Goal: Communication & Community: Connect with others

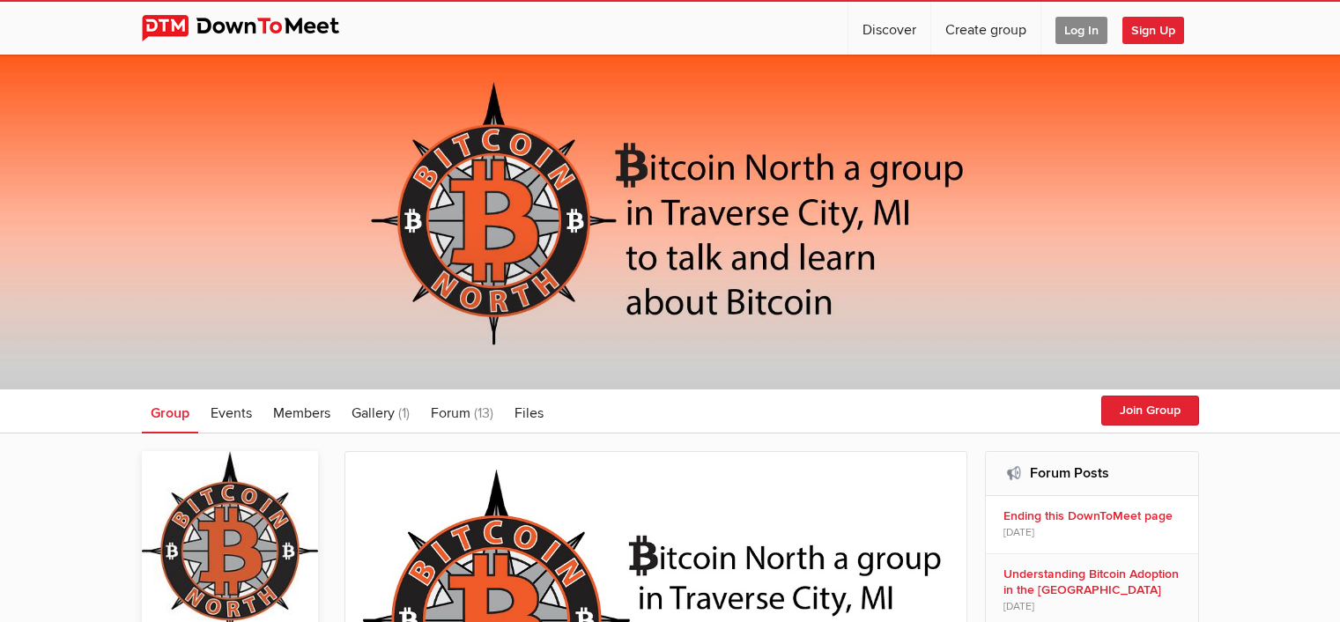
scroll to position [469, 0]
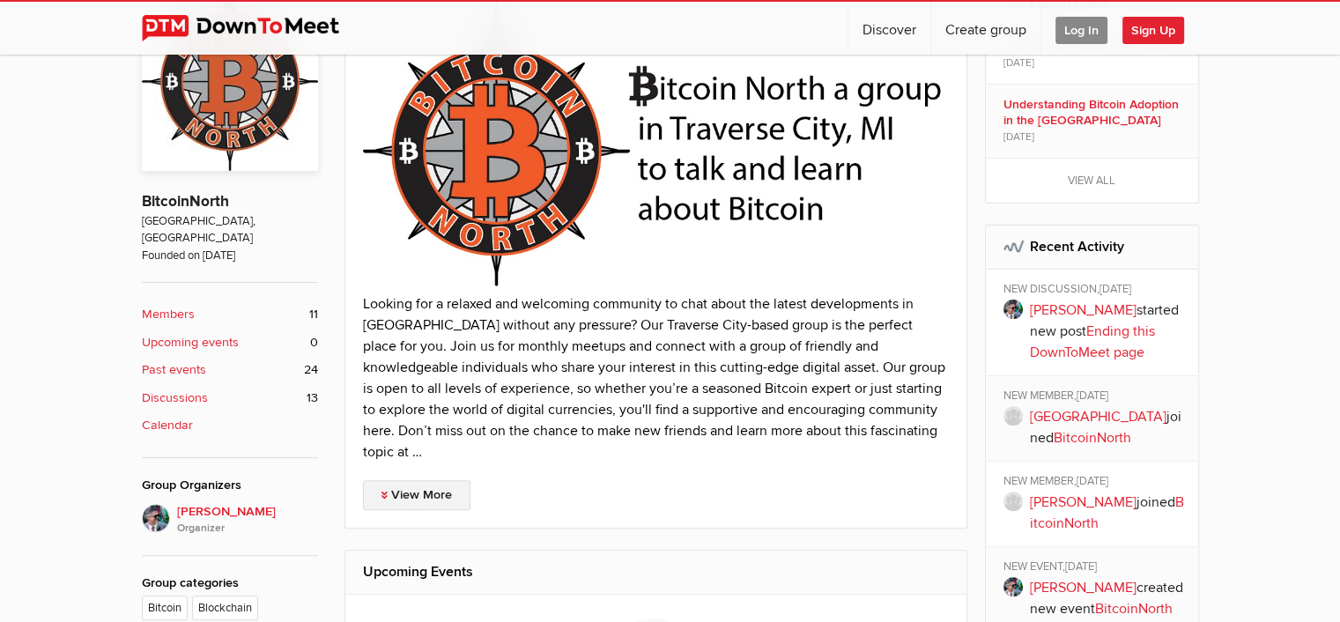
click at [409, 480] on link "View More" at bounding box center [416, 495] width 107 height 30
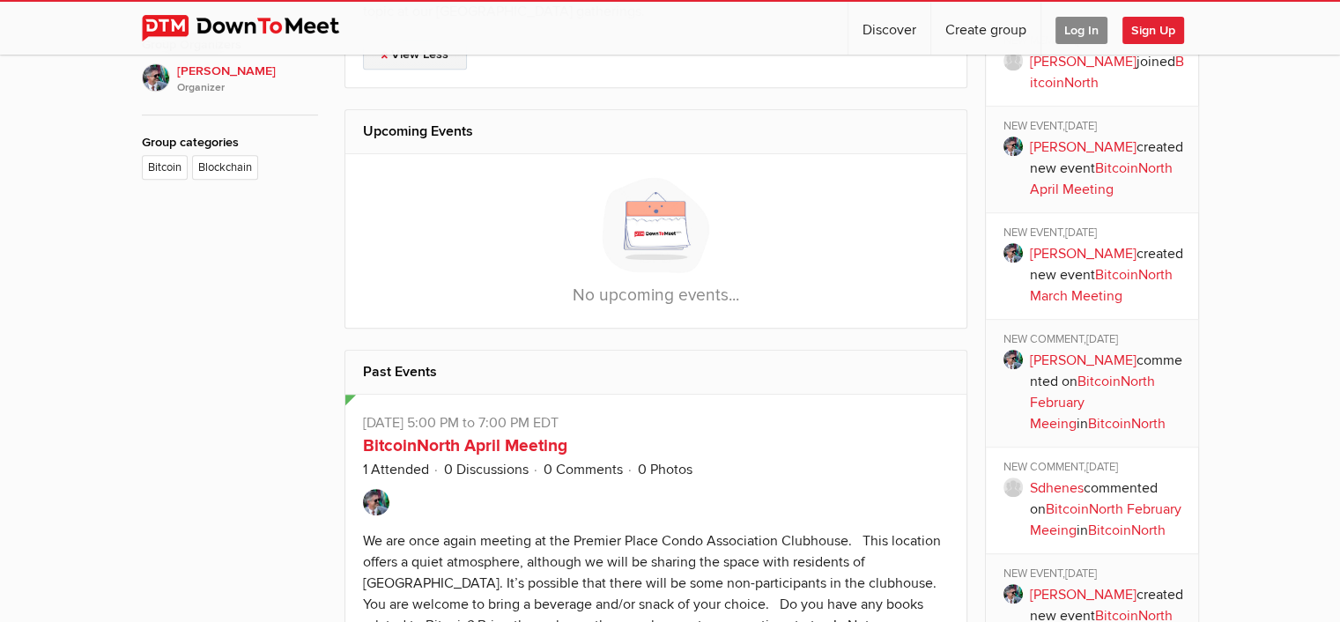
scroll to position [1086, 0]
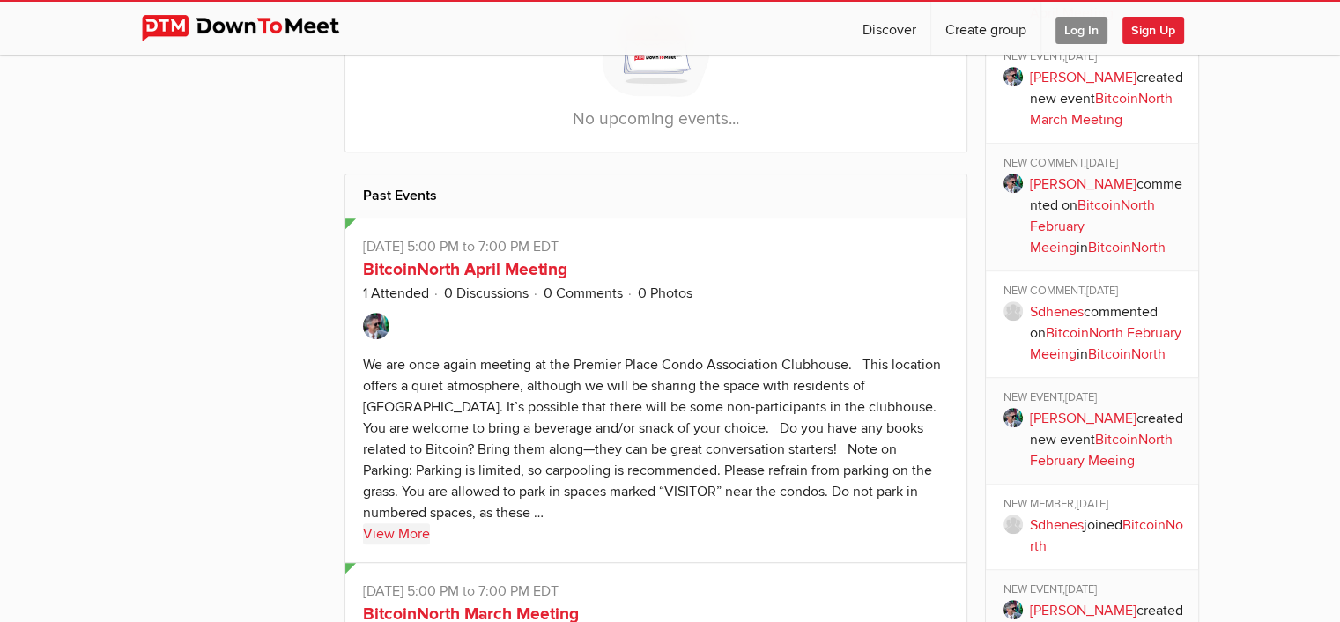
click at [391, 529] on link "View More" at bounding box center [396, 533] width 67 height 21
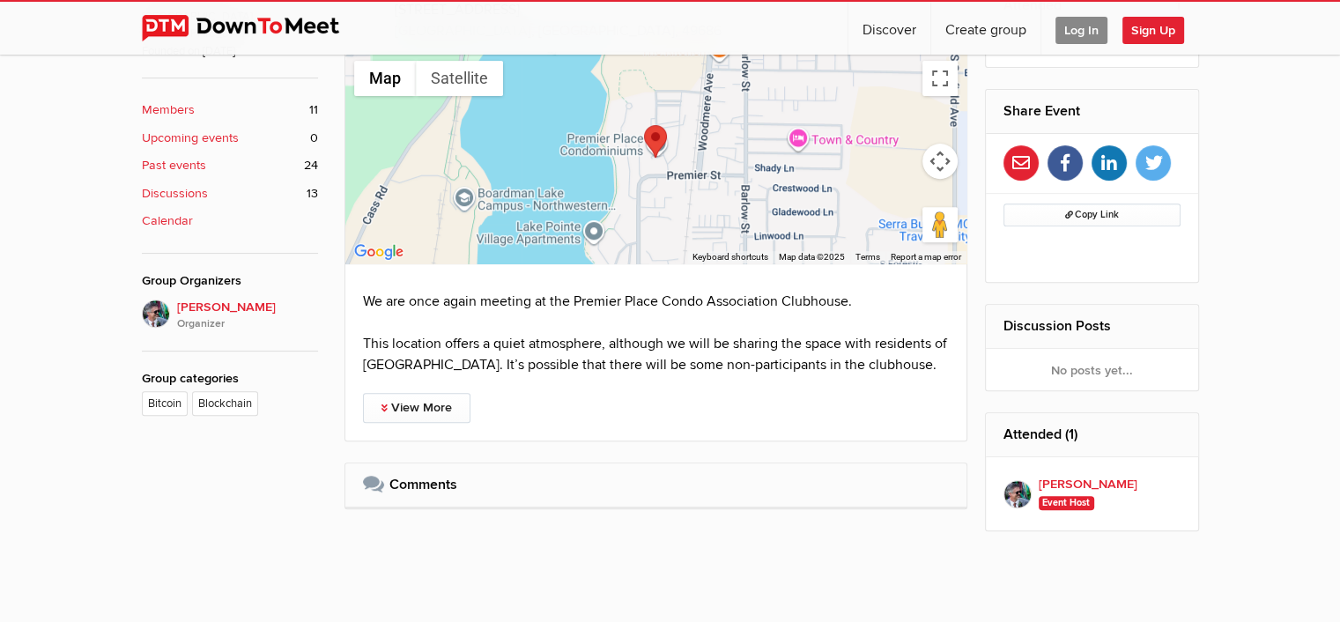
scroll to position [705, 0]
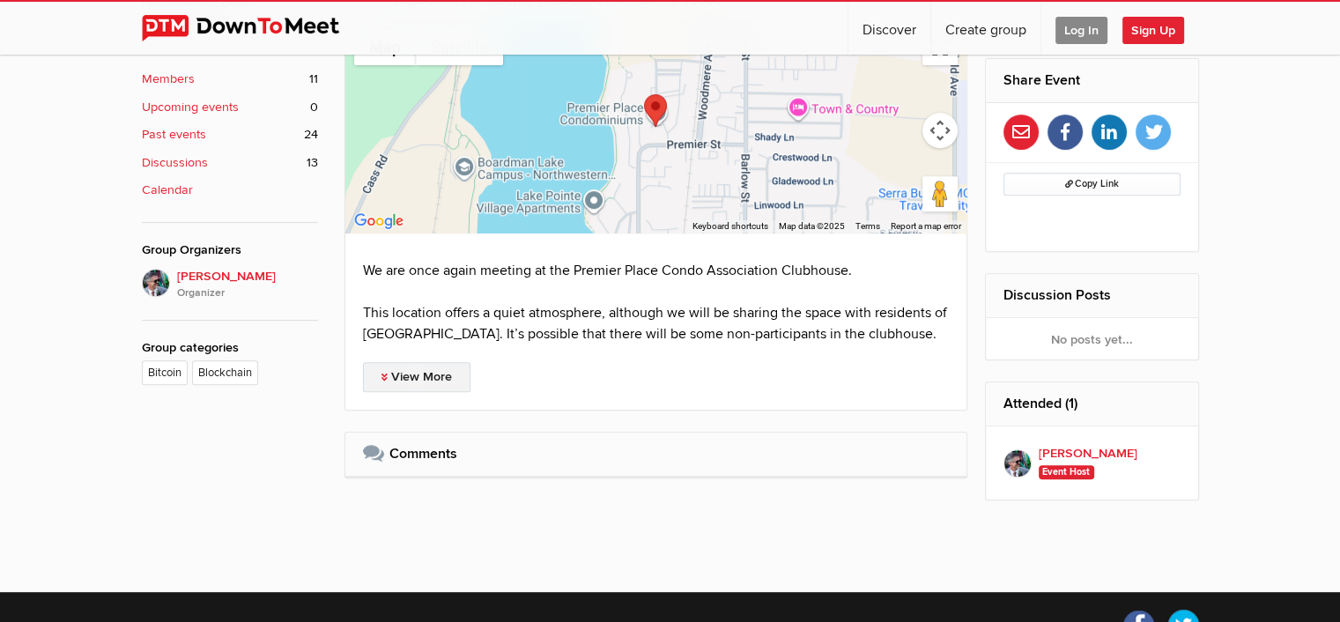
click at [409, 370] on link "View More" at bounding box center [416, 377] width 107 height 30
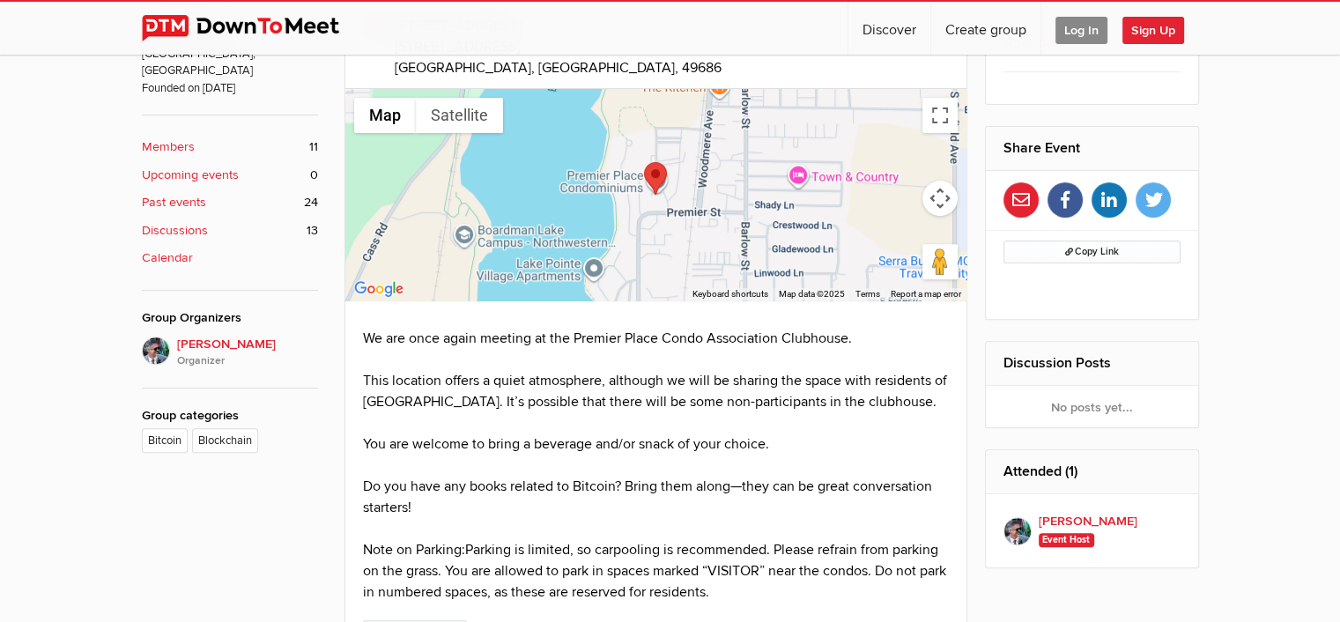
scroll to position [284, 0]
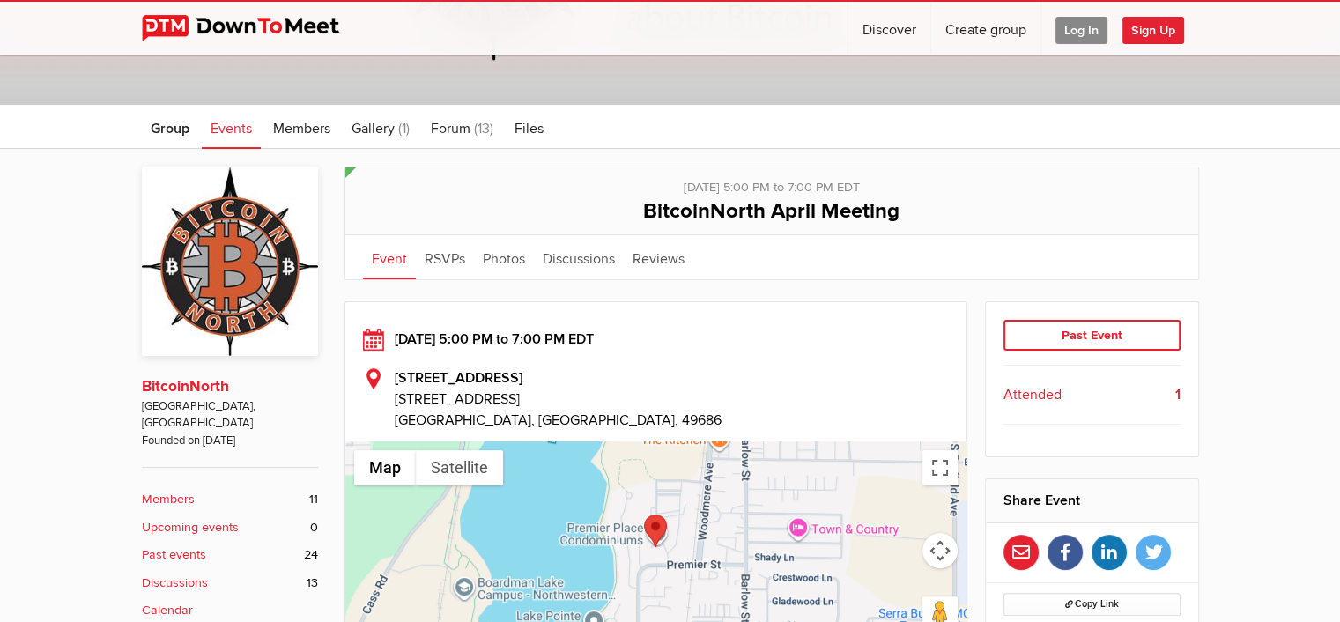
click at [184, 382] on link "BitcoinNorth" at bounding box center [185, 386] width 87 height 18
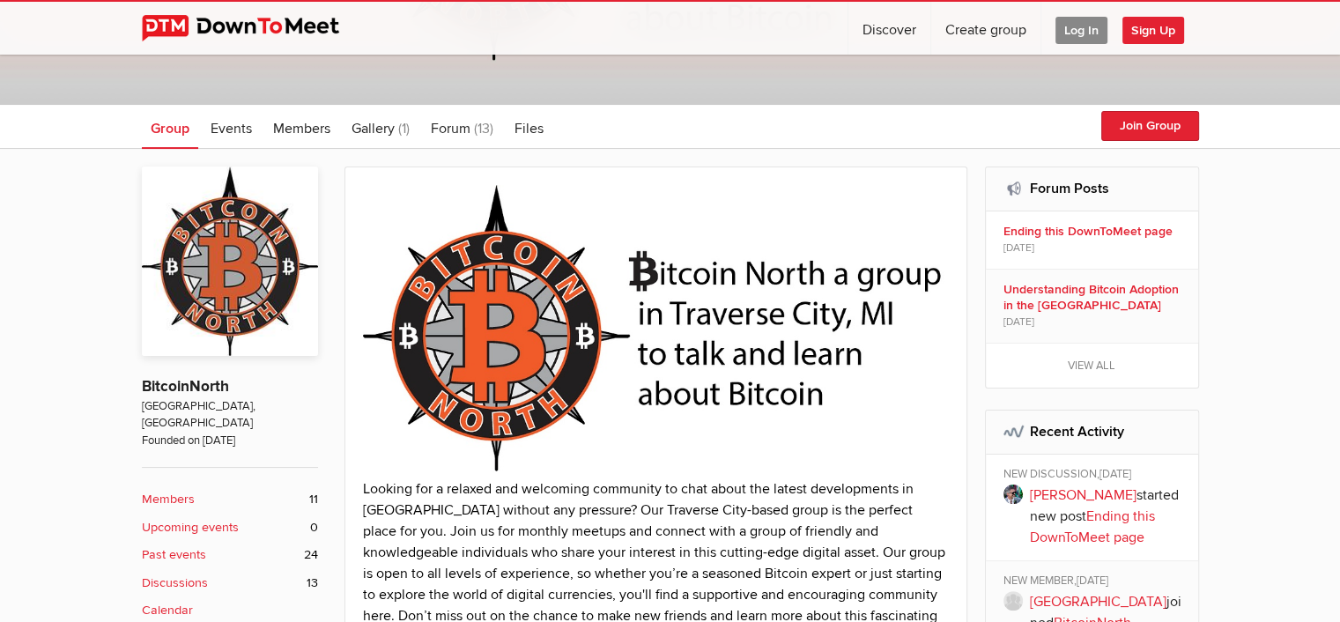
scroll to position [461, 0]
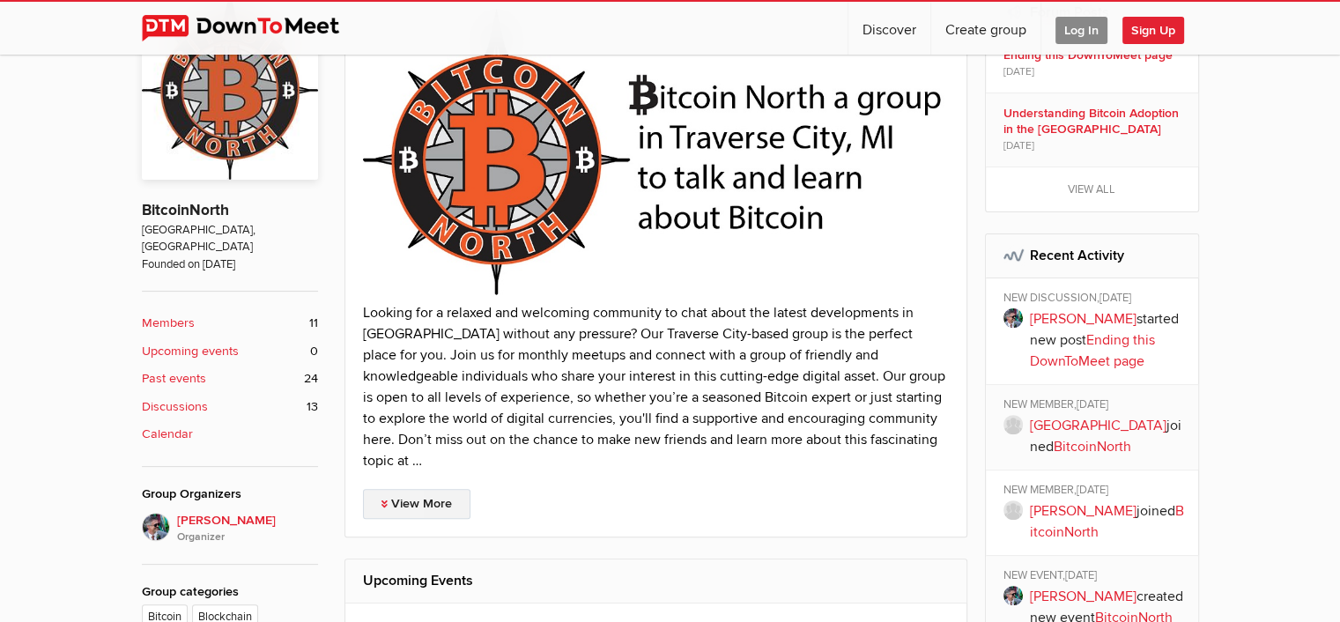
click at [423, 489] on link "View More" at bounding box center [416, 504] width 107 height 30
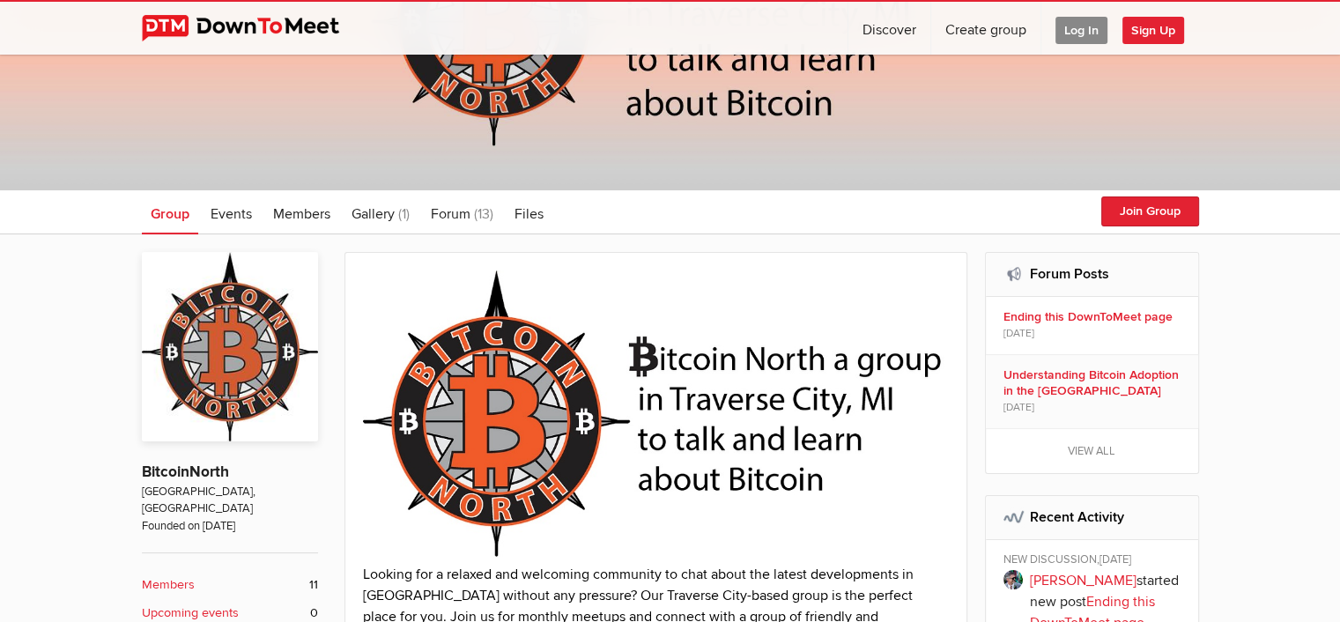
scroll to position [196, 0]
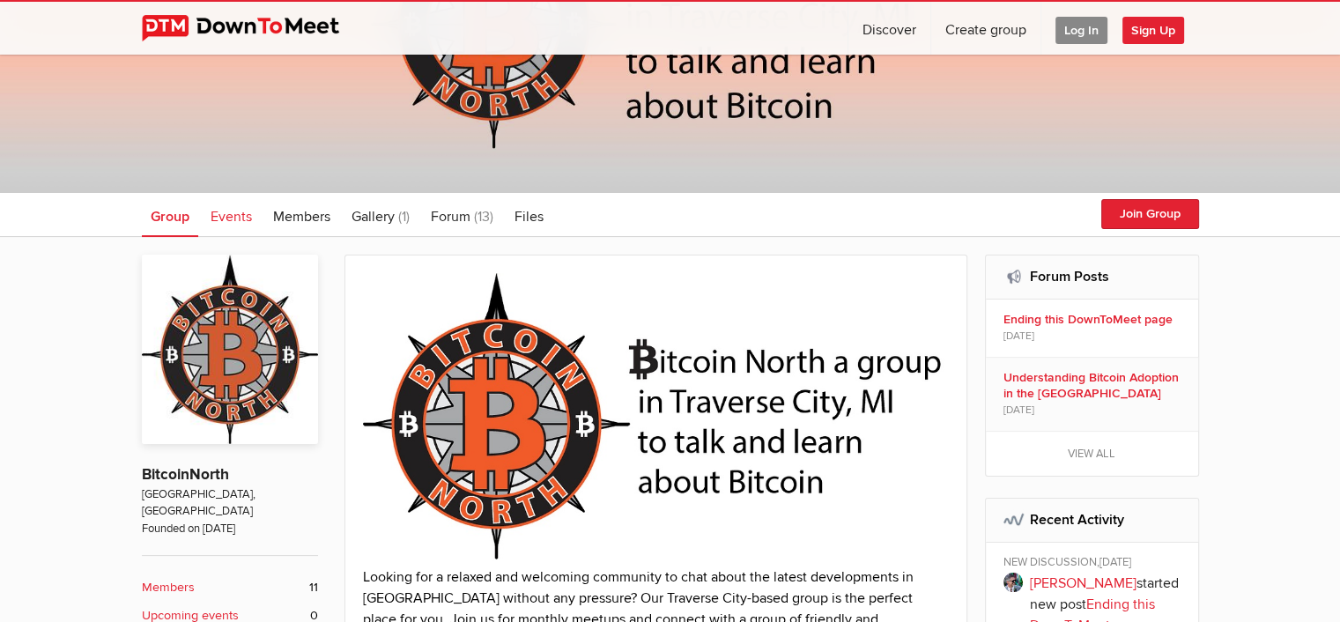
click at [229, 218] on span "Events" at bounding box center [230, 217] width 41 height 18
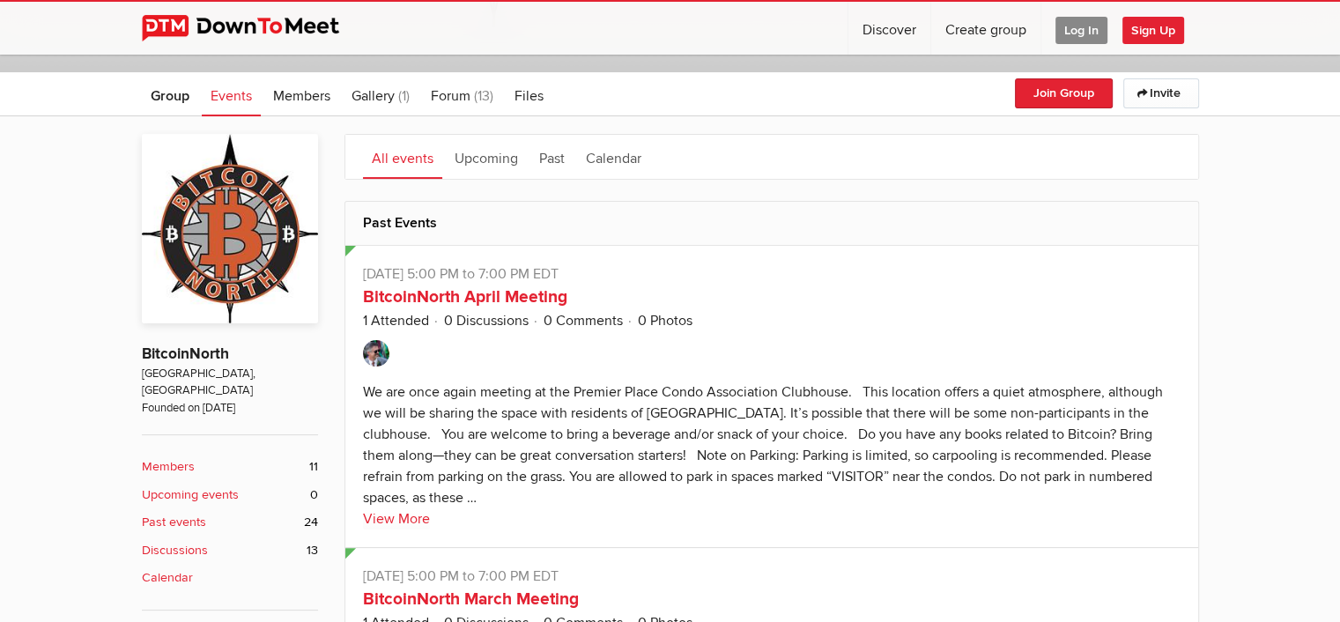
scroll to position [284, 0]
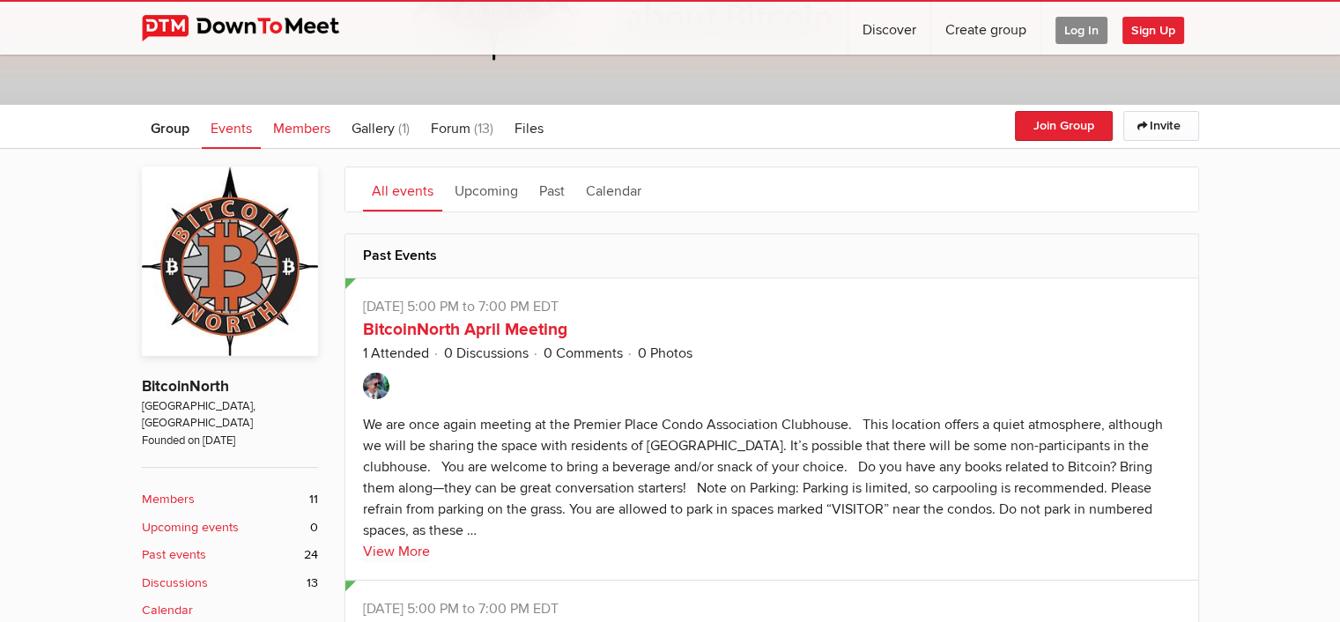
click at [302, 128] on span "Members" at bounding box center [301, 129] width 57 height 18
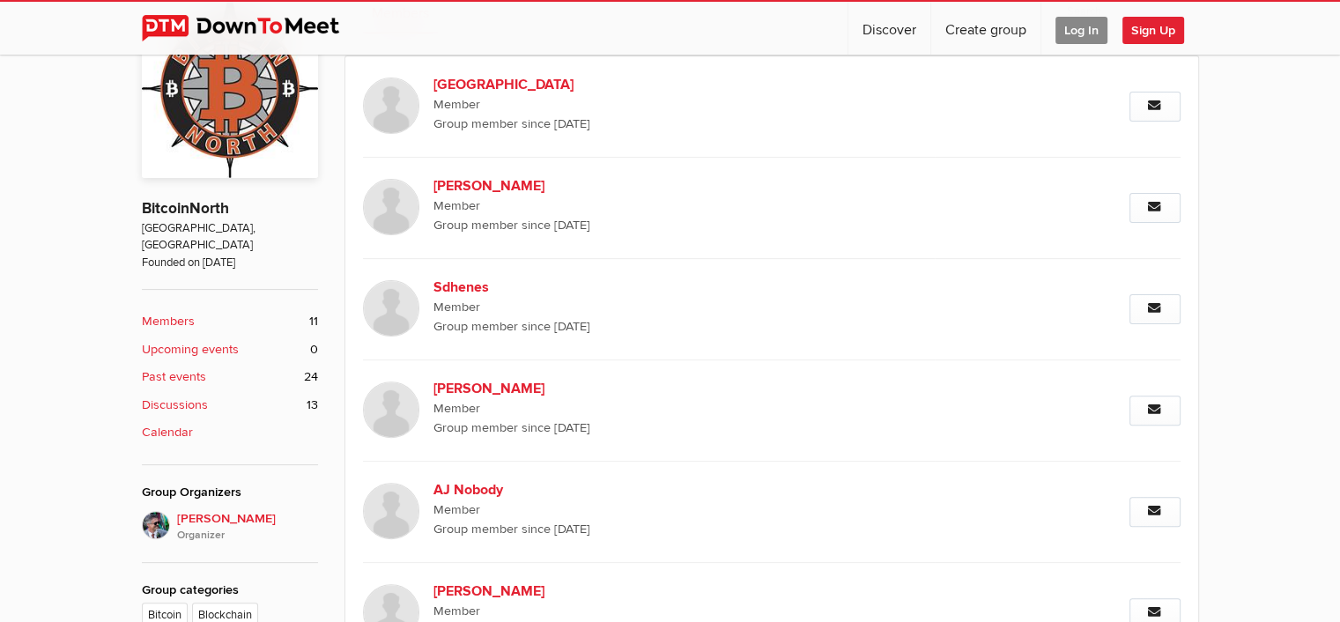
scroll to position [461, 0]
click at [463, 185] on b "[PERSON_NAME]" at bounding box center [583, 187] width 301 height 21
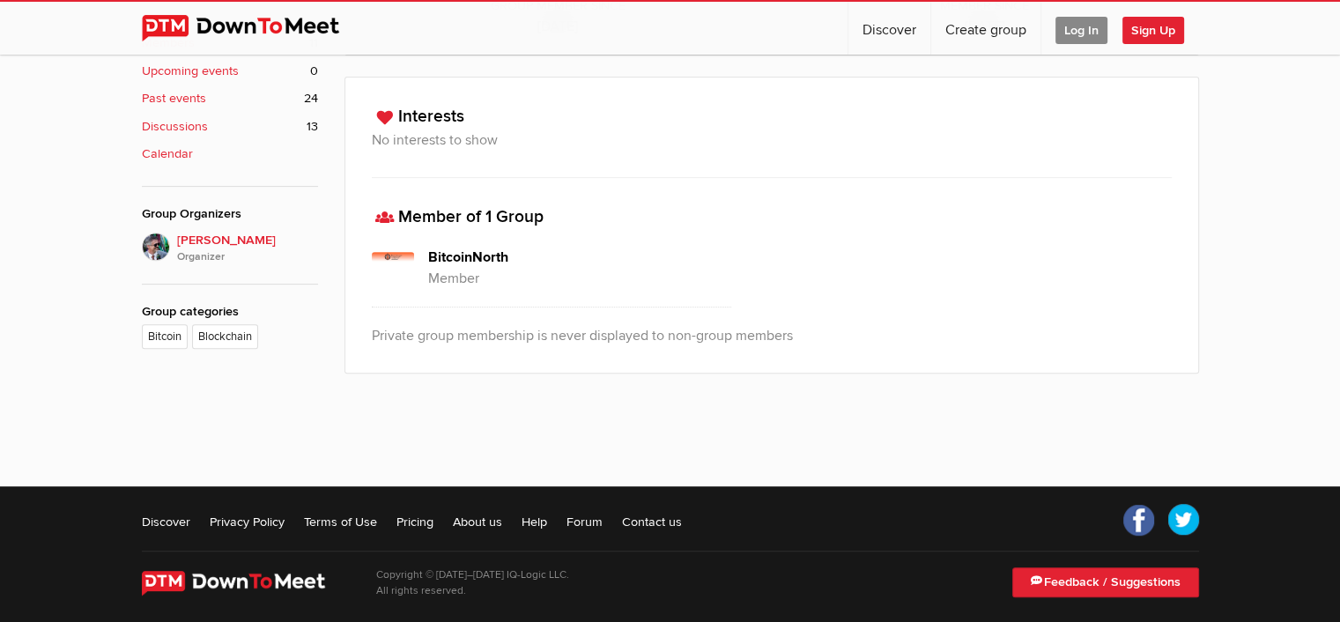
scroll to position [742, 0]
